Goal: Find specific page/section: Find specific page/section

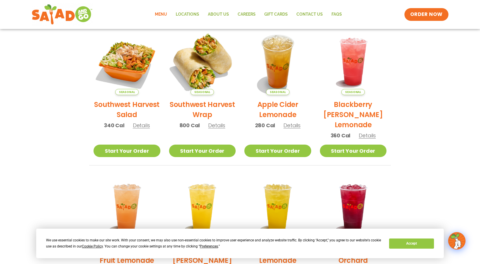
scroll to position [132, 0]
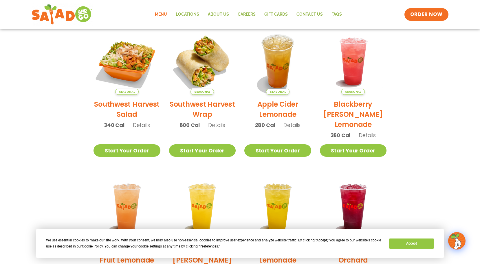
click at [214, 127] on span "Details" at bounding box center [216, 124] width 17 height 7
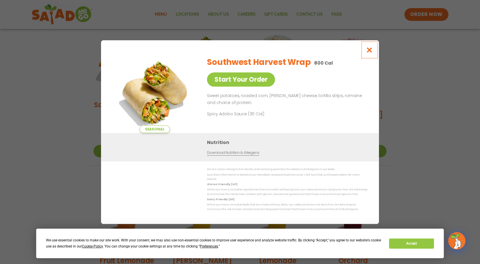
click at [369, 52] on icon "Close modal" at bounding box center [369, 50] width 7 height 6
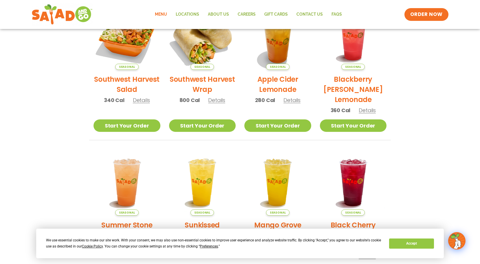
scroll to position [0, 0]
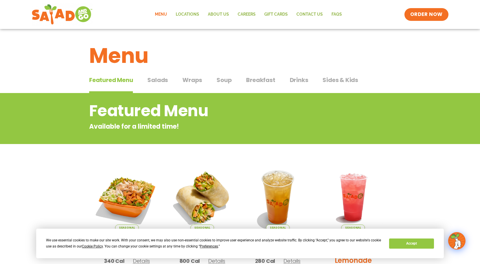
click at [188, 79] on span "Wraps" at bounding box center [192, 80] width 20 height 9
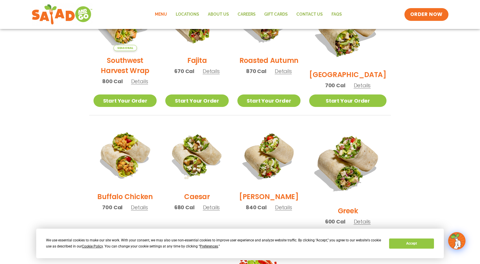
scroll to position [130, 0]
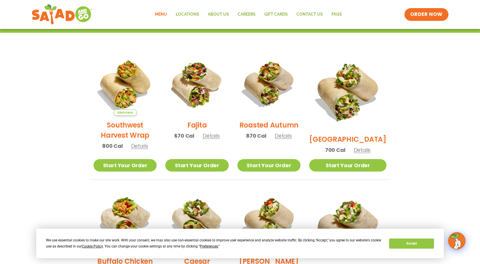
click at [203, 128] on h2 "Fajita" at bounding box center [197, 125] width 20 height 10
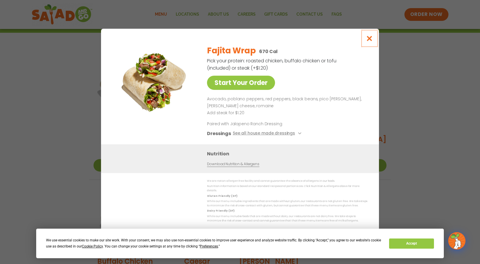
click at [371, 40] on icon "Close modal" at bounding box center [369, 38] width 7 height 6
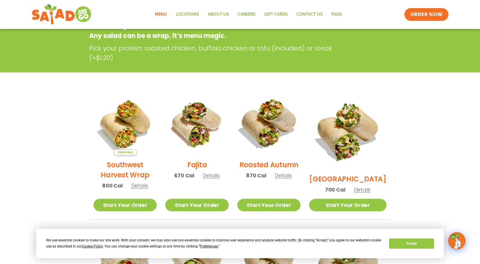
scroll to position [90, 0]
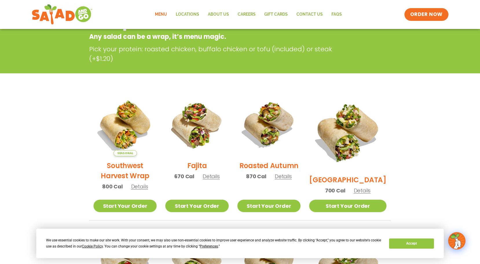
click at [142, 190] on span "Details" at bounding box center [139, 186] width 17 height 7
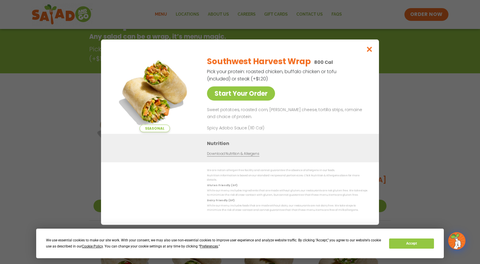
click at [26, 158] on div "Seasonal Start Your Order Southwest Harvest Wrap 800 Cal Pick your protein: roa…" at bounding box center [240, 132] width 480 height 264
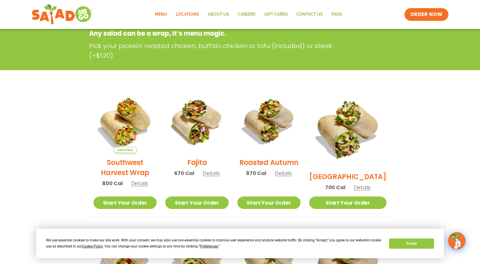
scroll to position [91, 0]
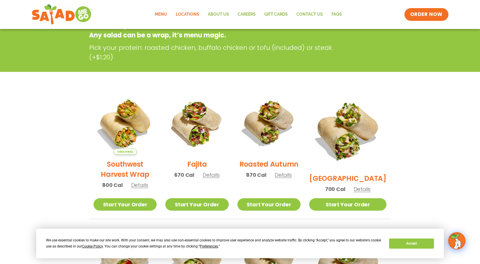
click at [200, 12] on link "Locations" at bounding box center [187, 14] width 32 height 13
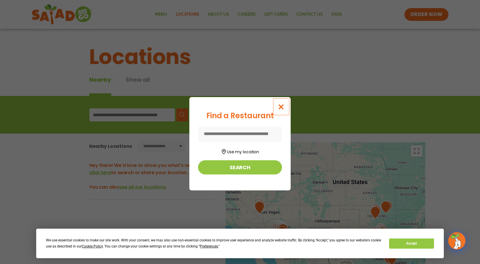
click at [282, 108] on icon "Close modal" at bounding box center [281, 107] width 7 height 6
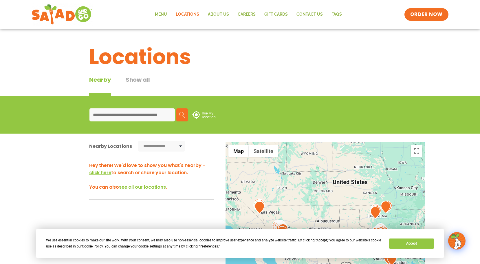
click at [194, 113] on img at bounding box center [203, 115] width 23 height 8
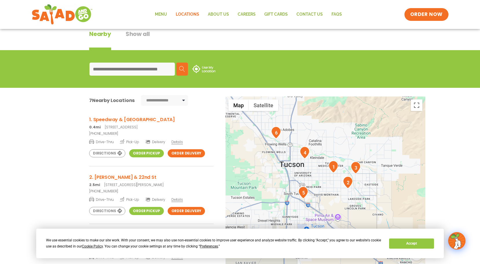
scroll to position [85, 0]
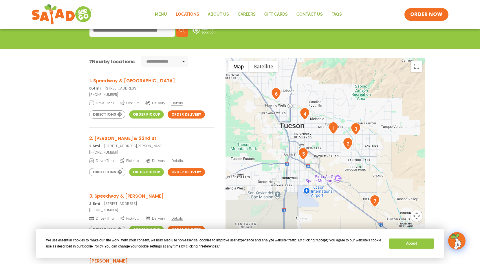
click at [151, 115] on link "Order Pickup" at bounding box center [146, 114] width 34 height 8
